Goal: Find specific page/section: Find specific page/section

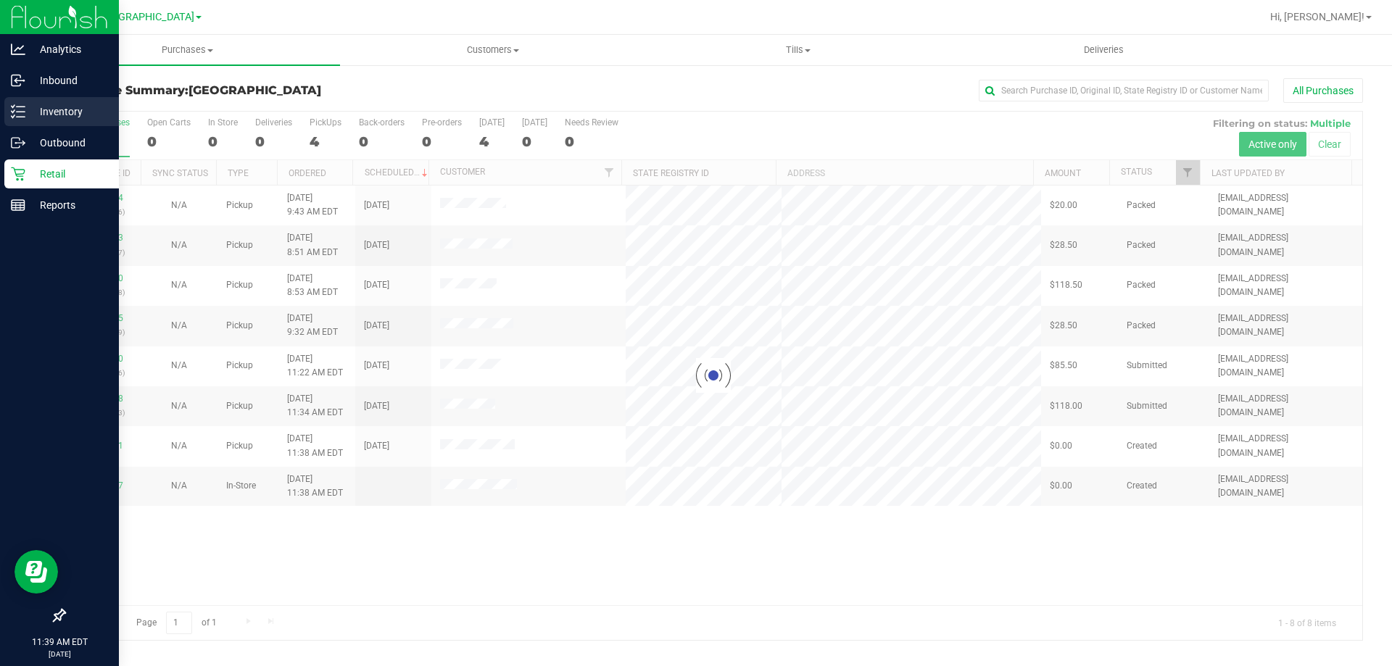
click at [51, 111] on p "Inventory" at bounding box center [68, 111] width 87 height 17
click at [57, 104] on p "Inventory" at bounding box center [68, 111] width 87 height 17
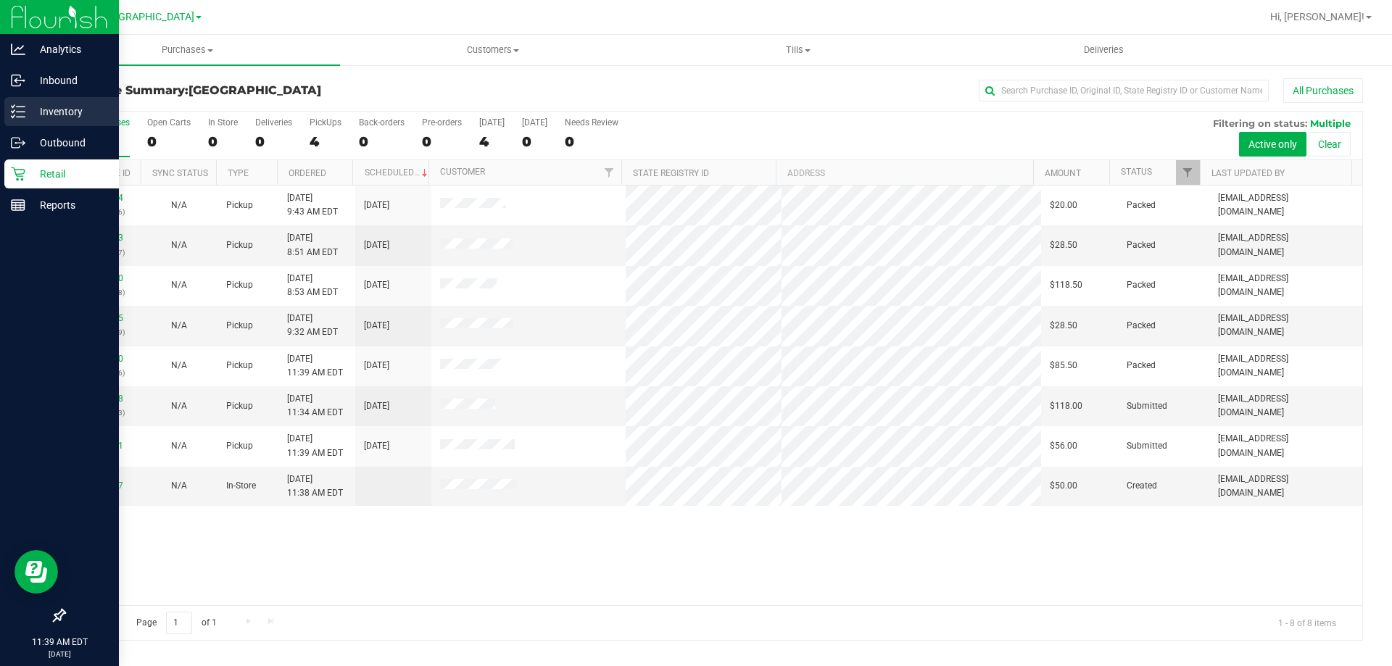
click at [41, 113] on p "Inventory" at bounding box center [68, 111] width 87 height 17
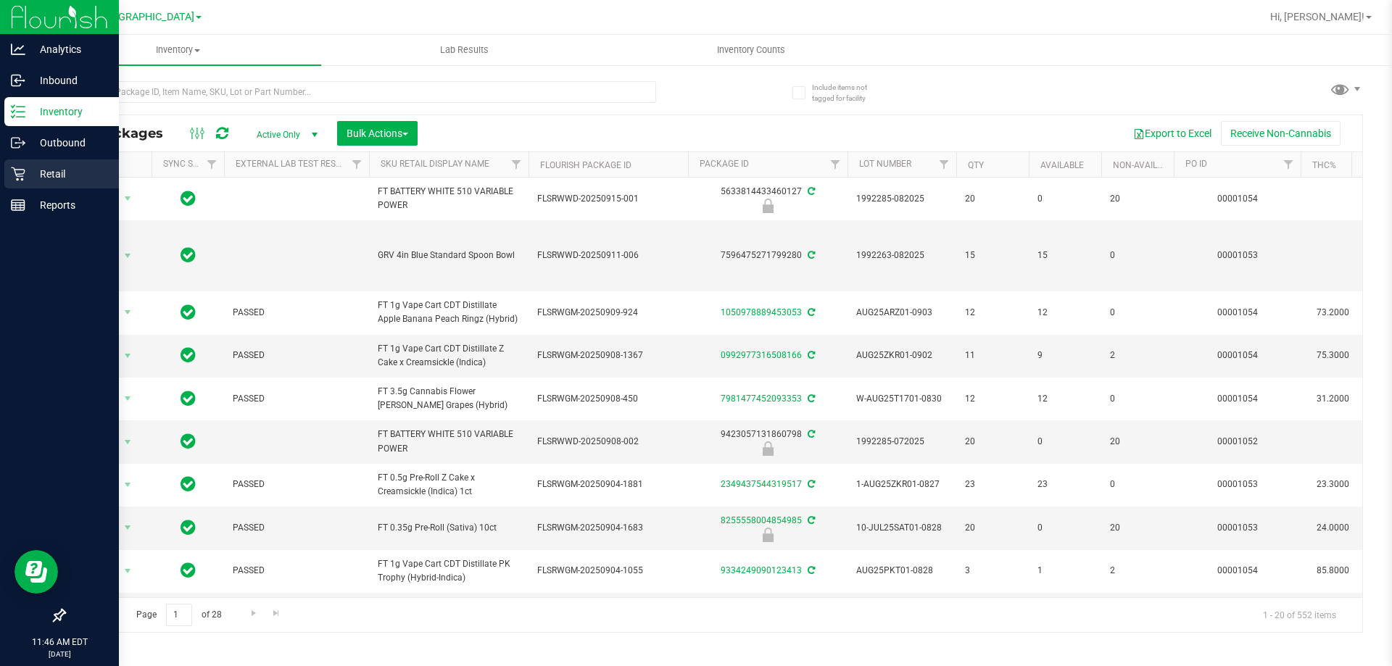
click at [56, 179] on p "Retail" at bounding box center [68, 173] width 87 height 17
